Goal: Transaction & Acquisition: Book appointment/travel/reservation

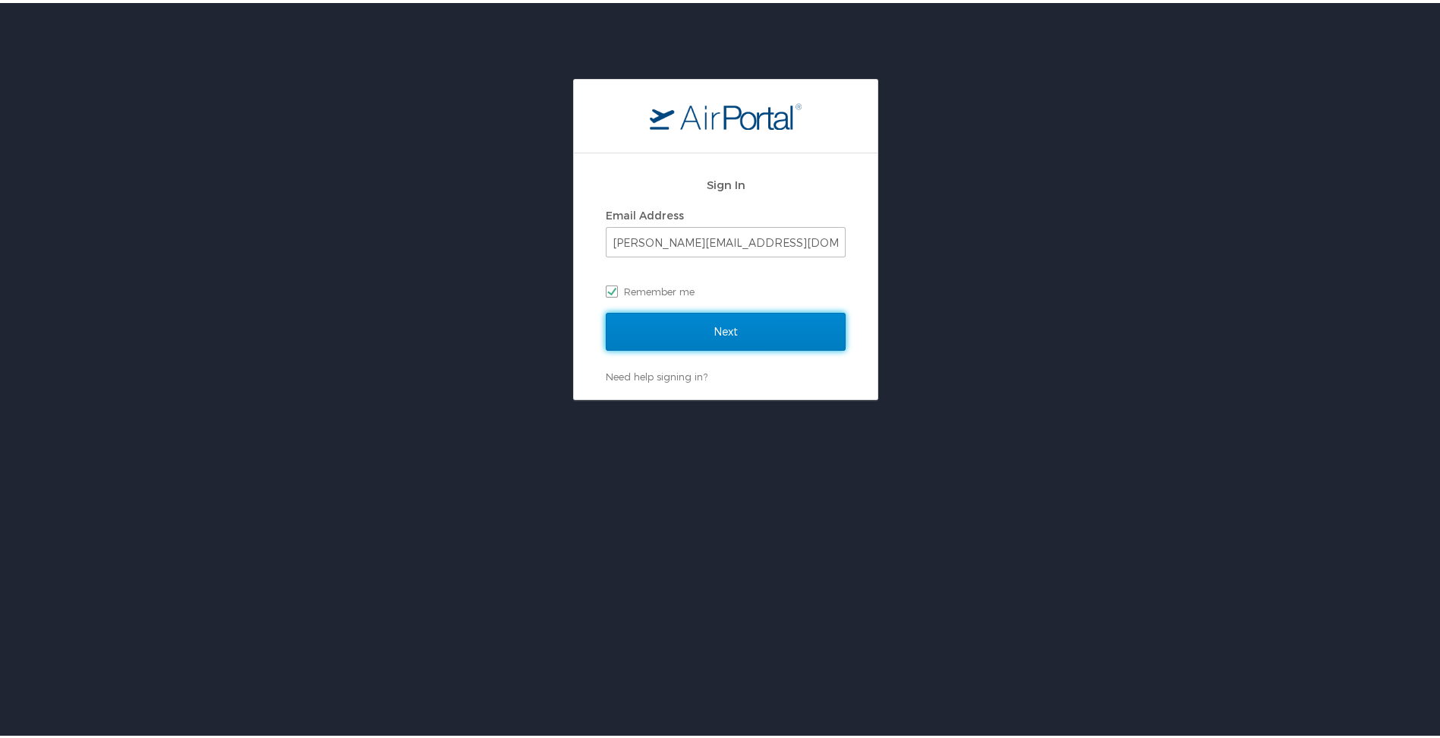
click at [704, 326] on input "Next" at bounding box center [726, 329] width 240 height 38
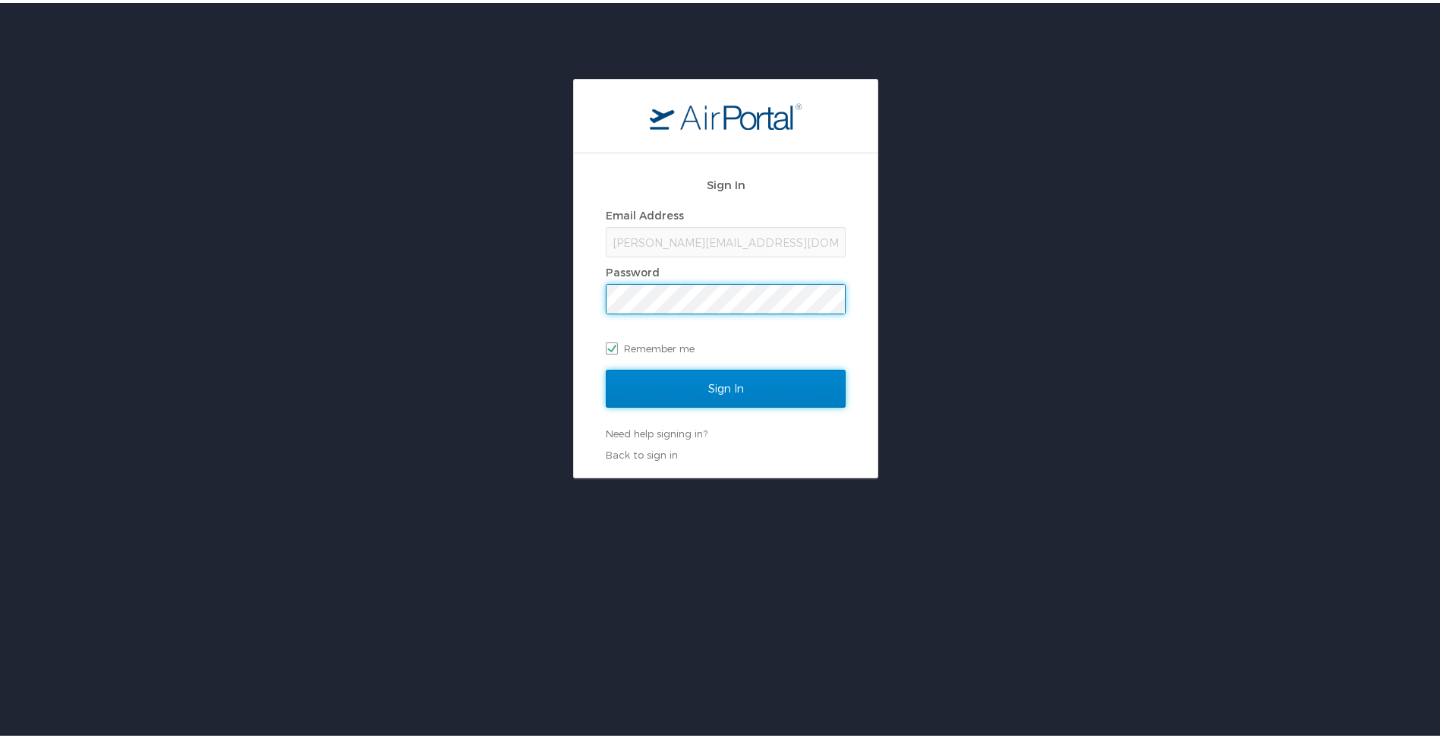
click at [707, 389] on input "Sign In" at bounding box center [726, 386] width 240 height 38
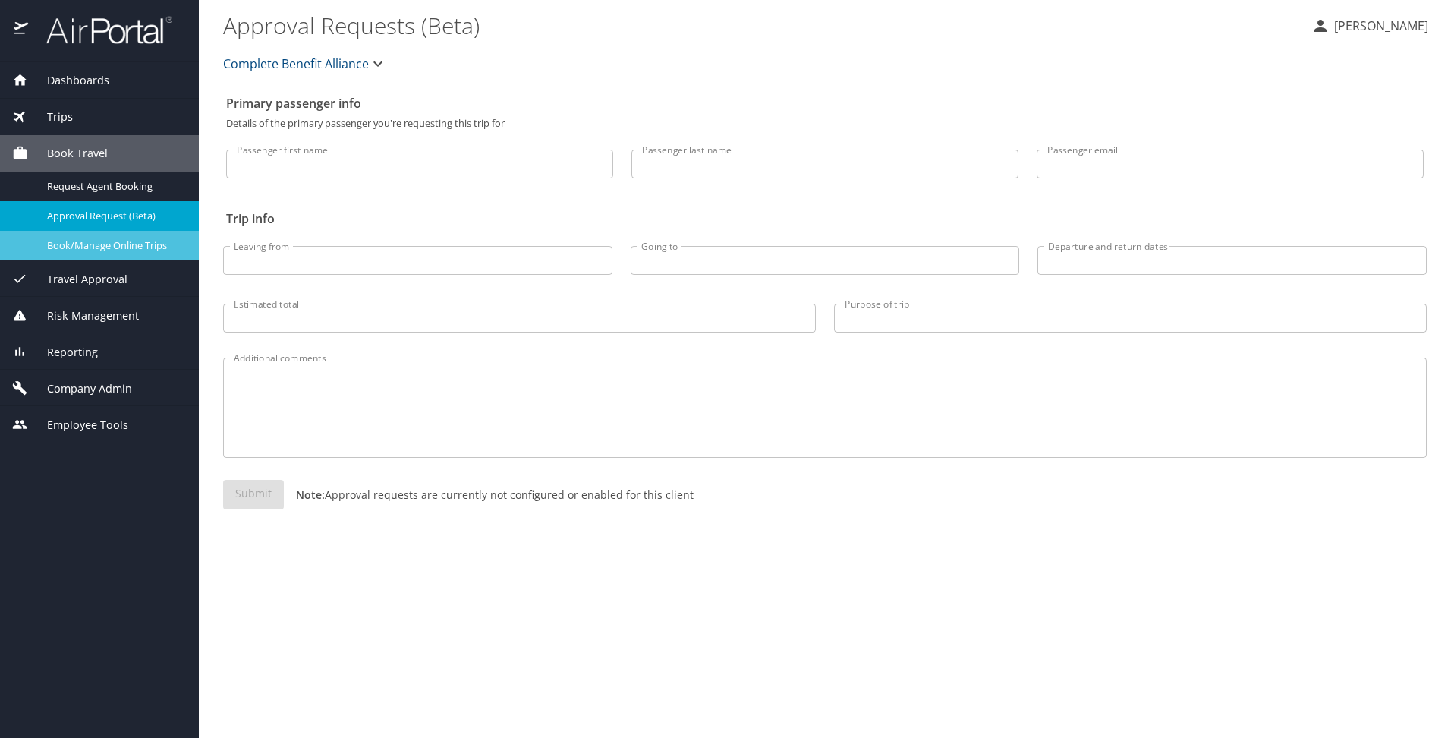
click at [140, 238] on div "Book/Manage Online Trips" at bounding box center [99, 245] width 175 height 17
click at [96, 244] on span "Book/Manage Online Trips" at bounding box center [114, 245] width 134 height 14
click at [103, 247] on span "Book/Manage Online Trips" at bounding box center [114, 245] width 134 height 14
click at [120, 246] on span "Book/Manage Online Trips" at bounding box center [114, 245] width 134 height 14
